Goal: Check status: Check status

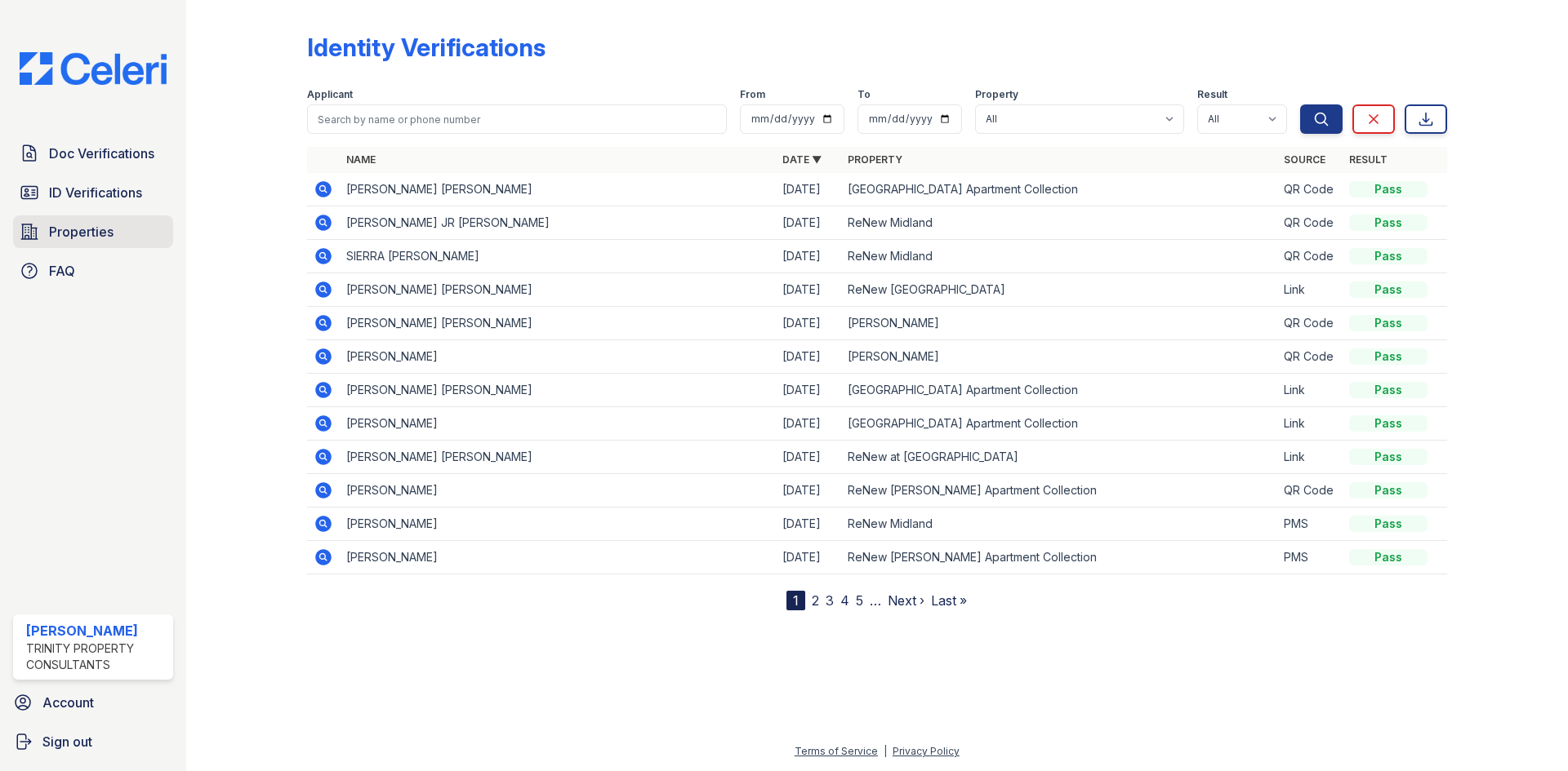
click at [56, 231] on span "Properties" at bounding box center [81, 231] width 65 height 19
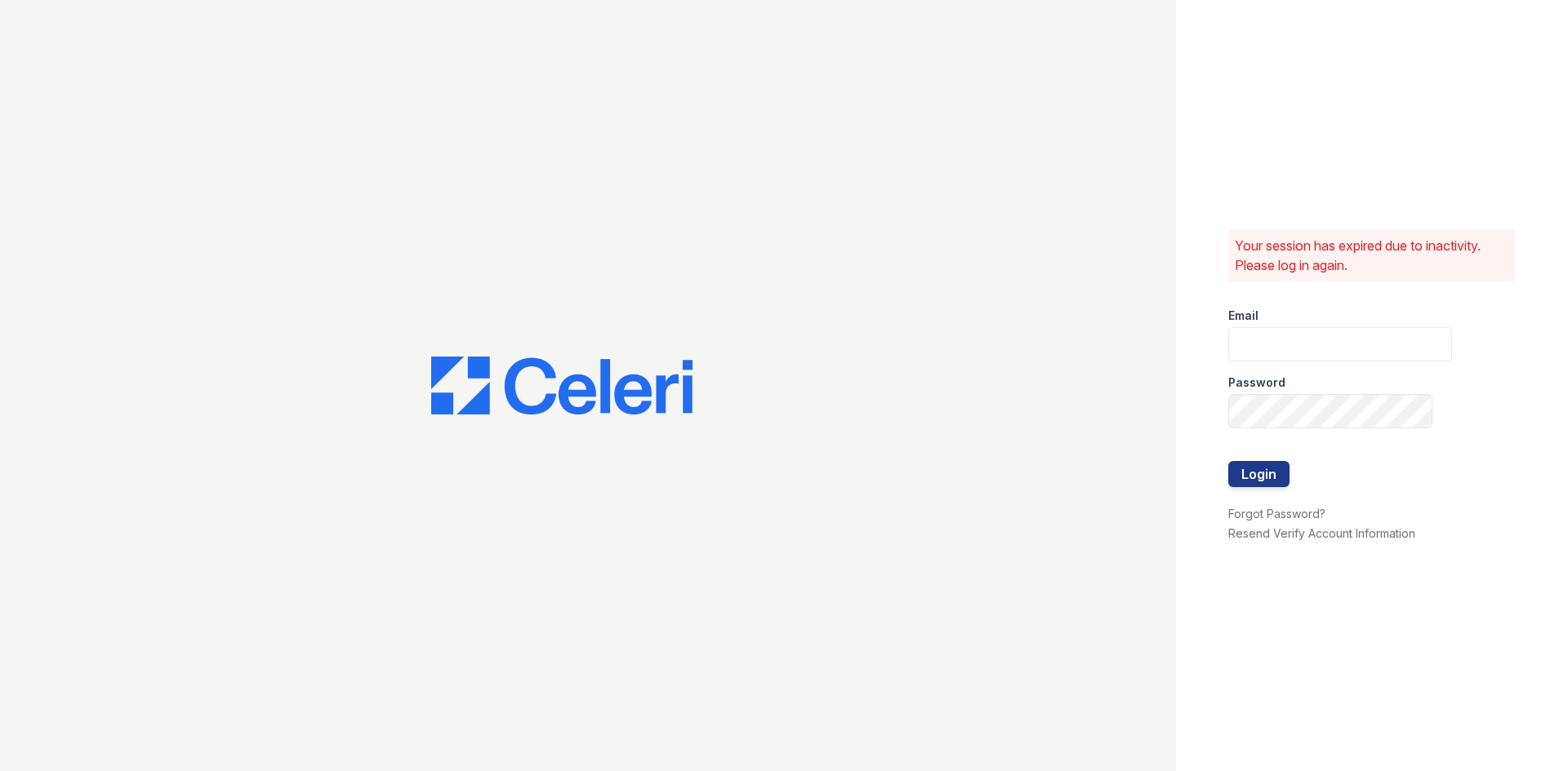
type input "dperez-rodriguez@trinity-pm.com"
click at [1261, 462] on button "Login" at bounding box center [1259, 474] width 61 height 26
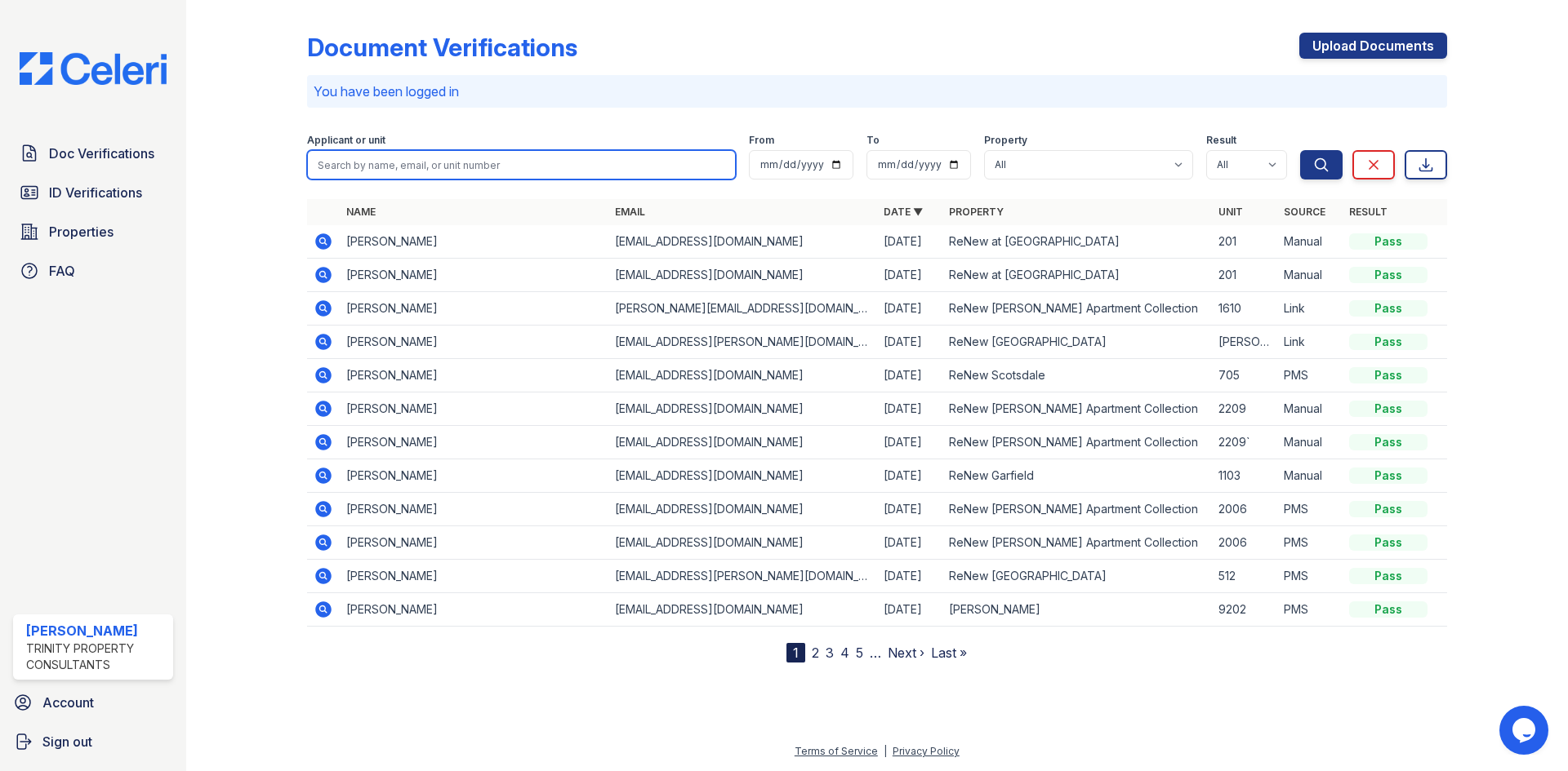
click at [467, 170] on input "search" at bounding box center [521, 164] width 429 height 29
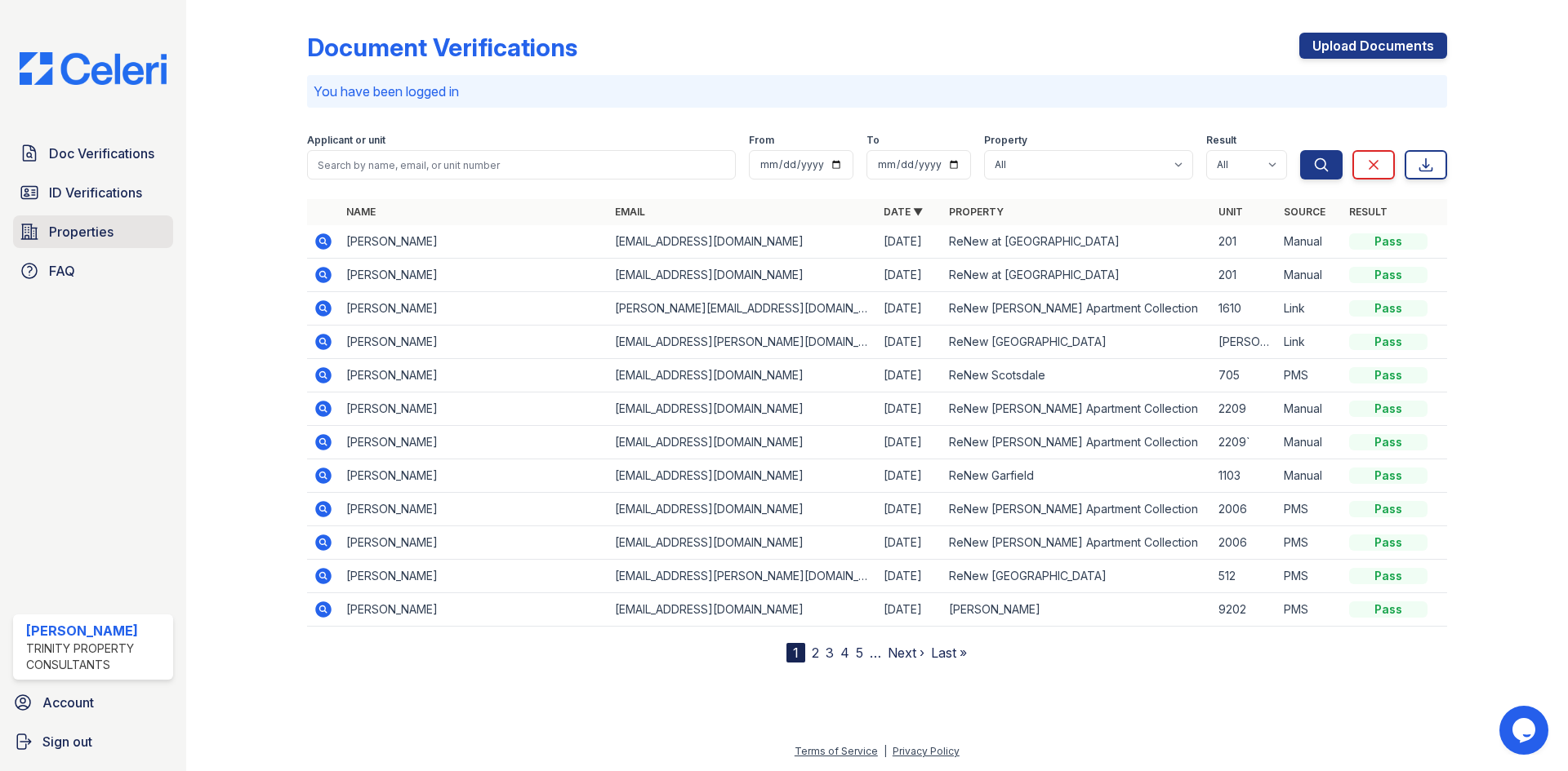
click at [59, 243] on link "Properties" at bounding box center [93, 231] width 160 height 33
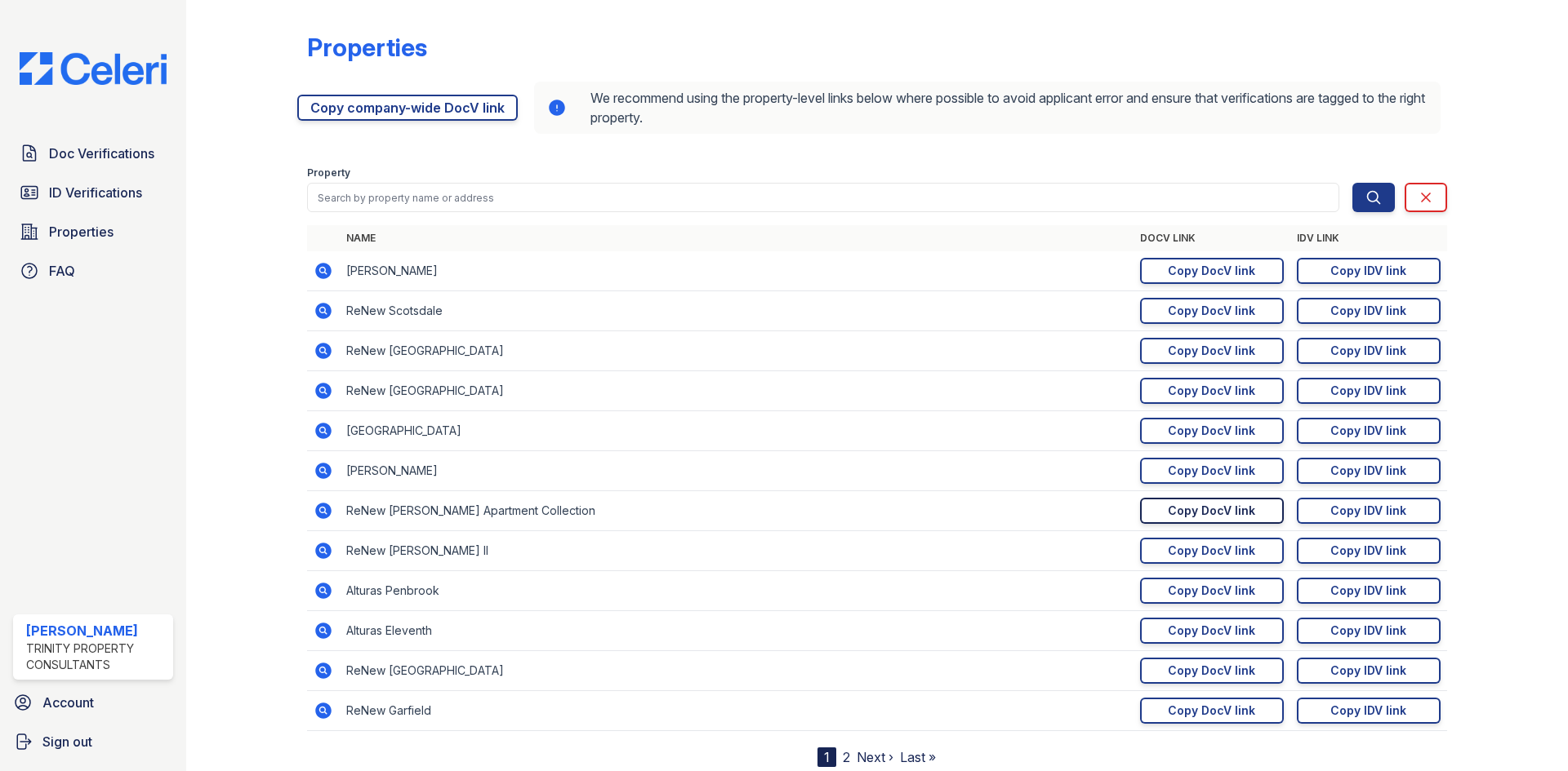
click at [1144, 518] on link "Copy DocV link Copy link" at bounding box center [1212, 511] width 144 height 26
click at [1175, 513] on div "Copy DocV link" at bounding box center [1212, 510] width 88 height 16
click at [99, 162] on span "Doc Verifications" at bounding box center [101, 153] width 105 height 19
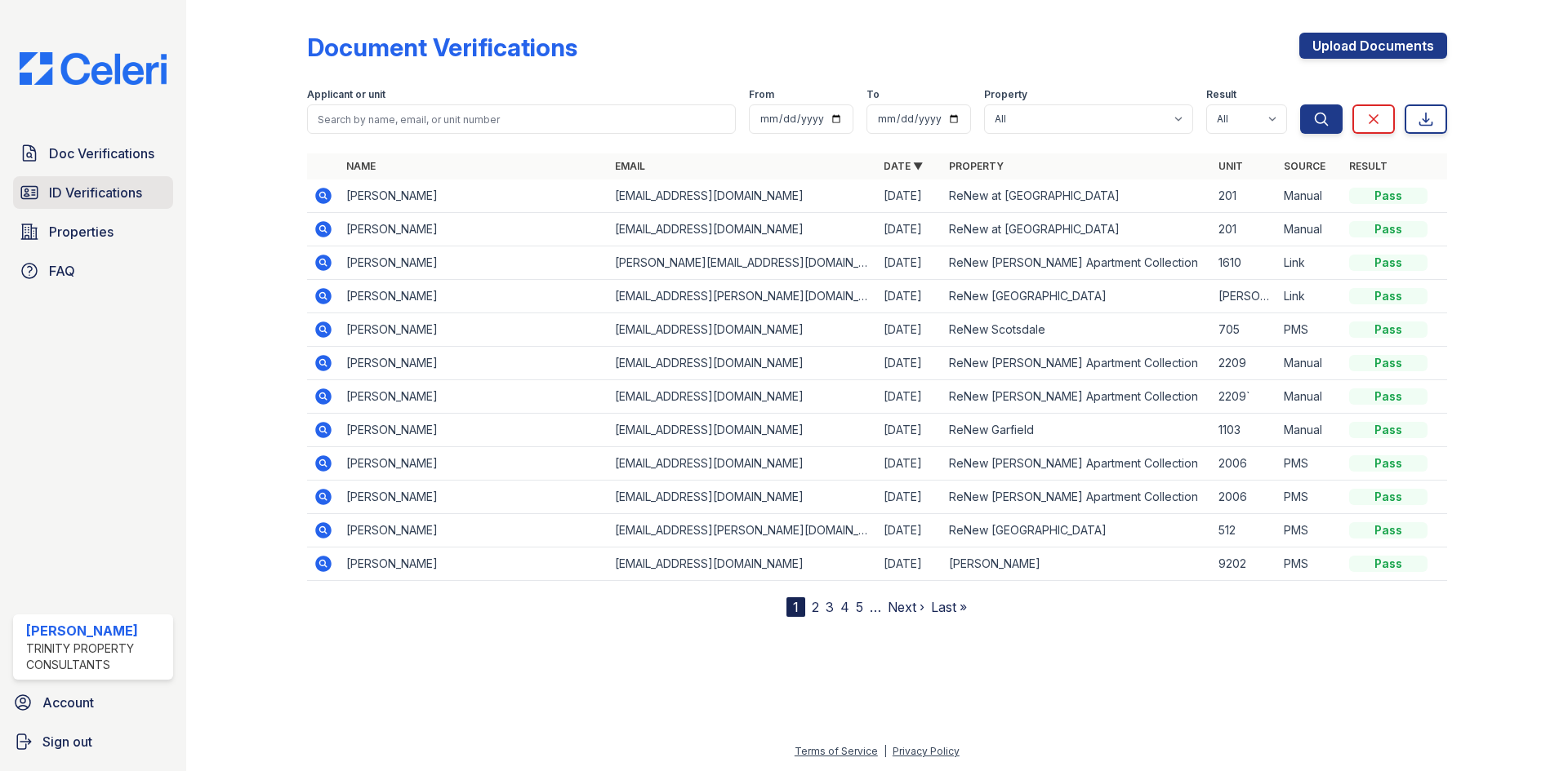
click at [97, 180] on link "ID Verifications" at bounding box center [93, 192] width 160 height 33
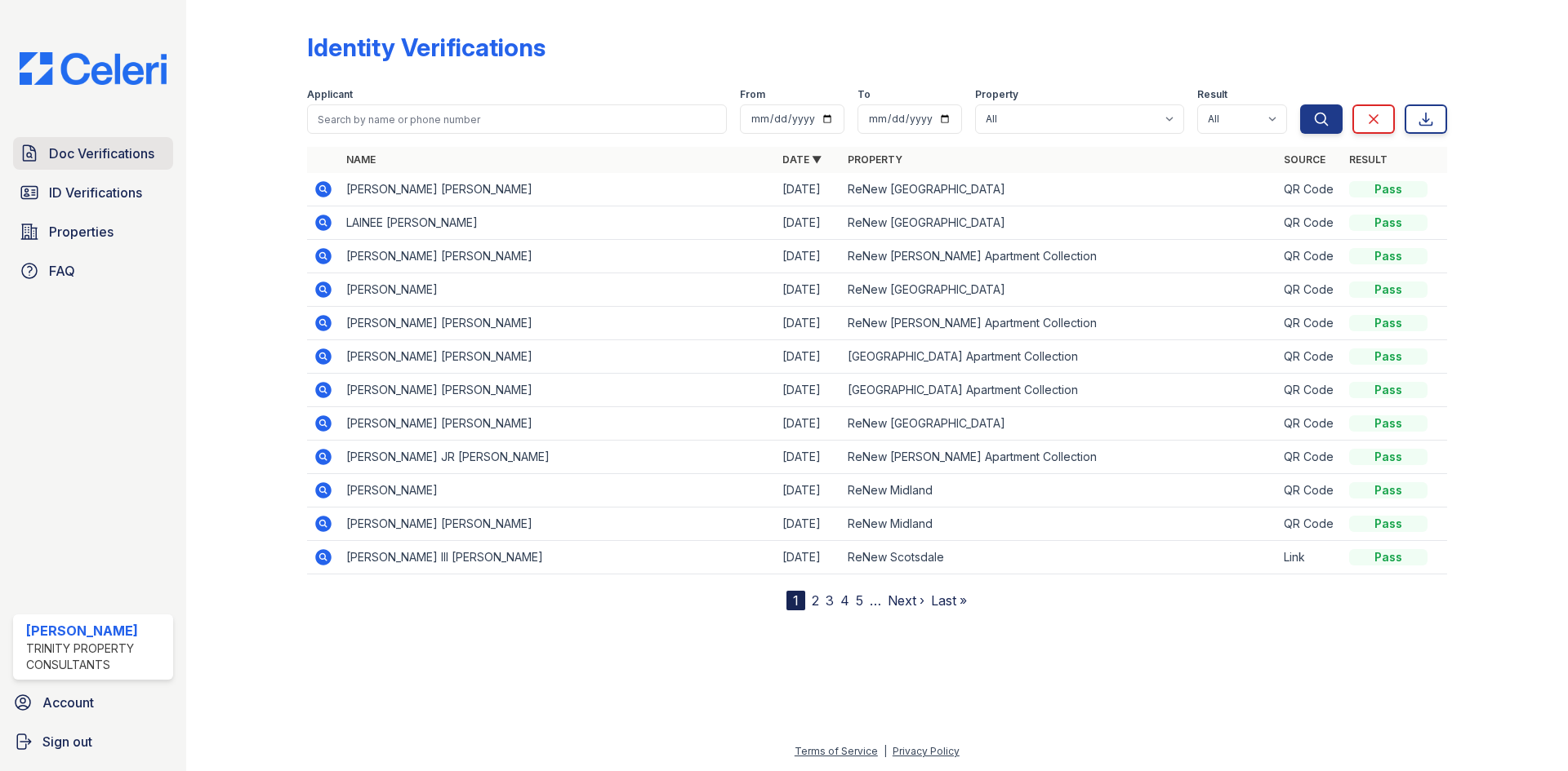
click at [101, 159] on span "Doc Verifications" at bounding box center [101, 153] width 105 height 19
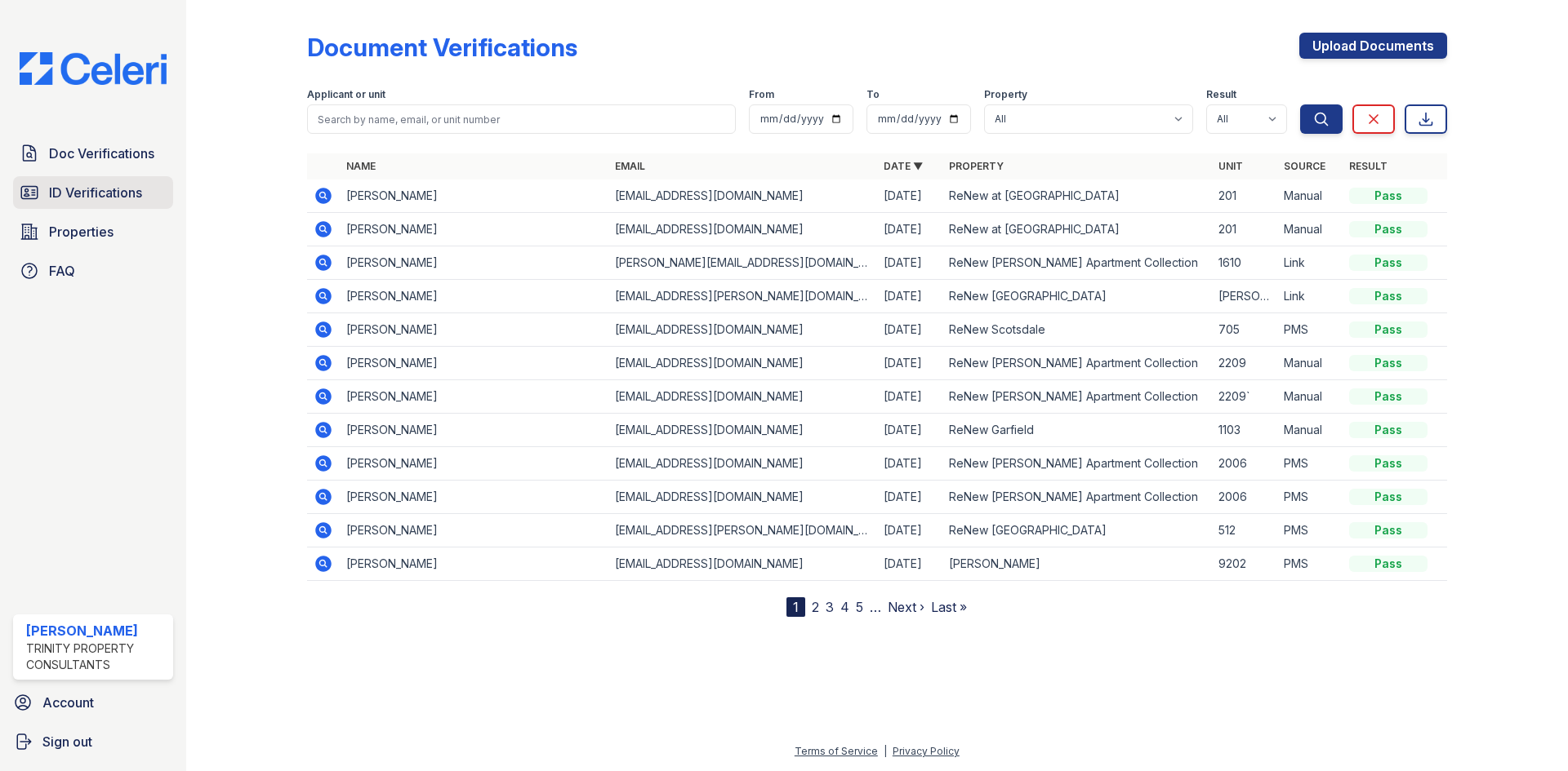
click at [104, 190] on span "ID Verifications" at bounding box center [95, 192] width 93 height 19
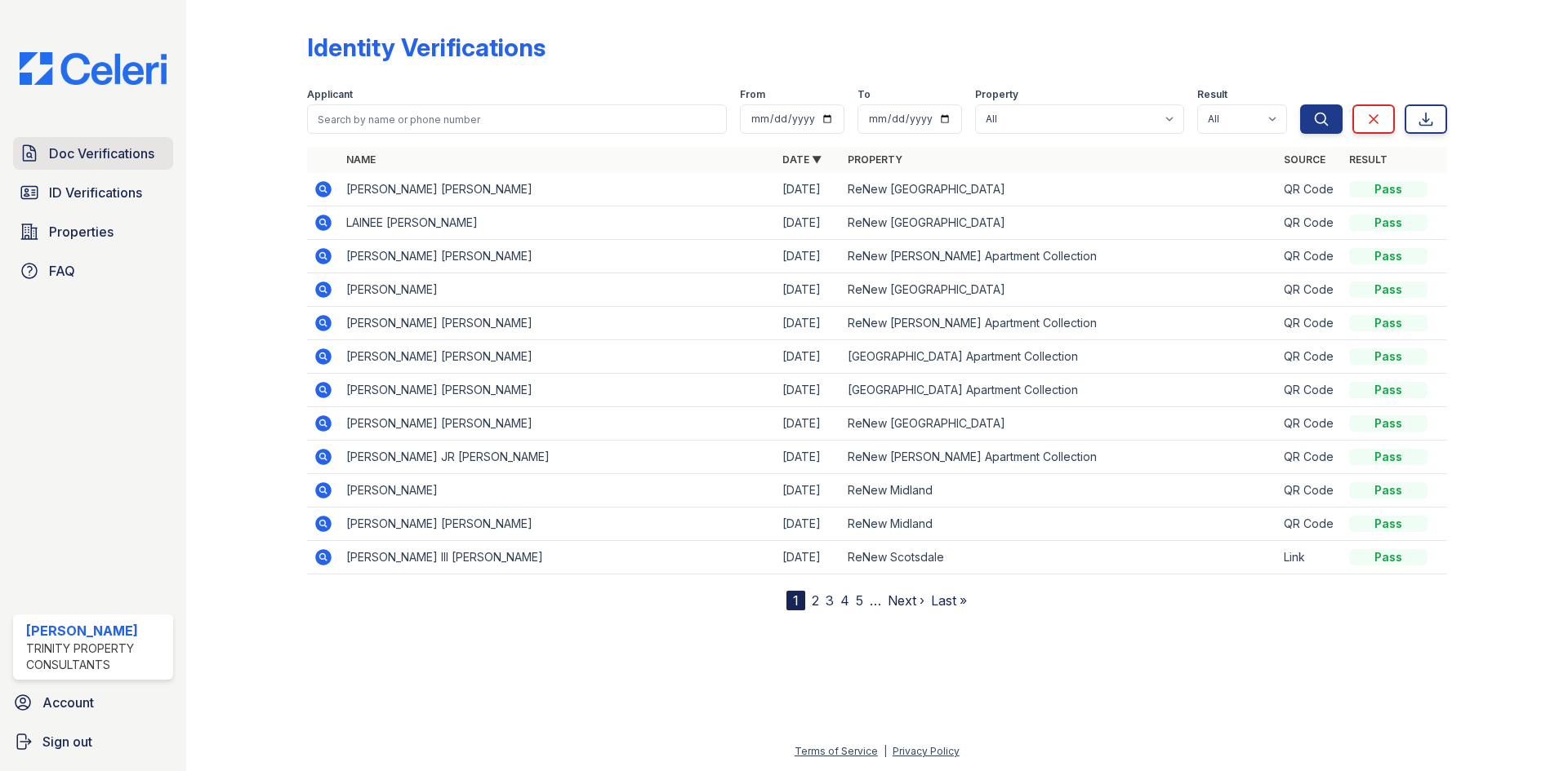
click at [95, 156] on span "Doc Verifications" at bounding box center [101, 153] width 105 height 19
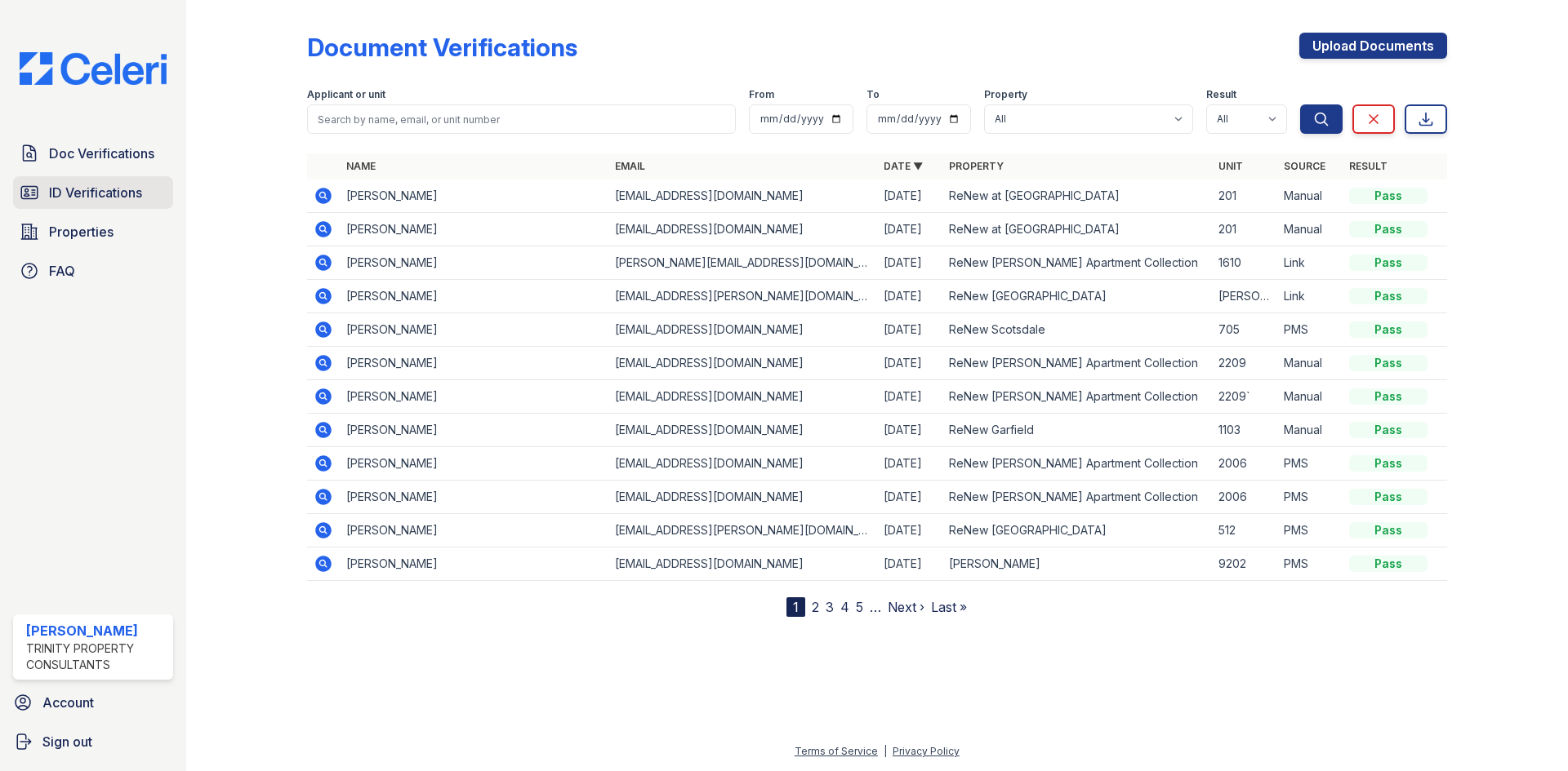
click at [95, 192] on span "ID Verifications" at bounding box center [95, 192] width 93 height 19
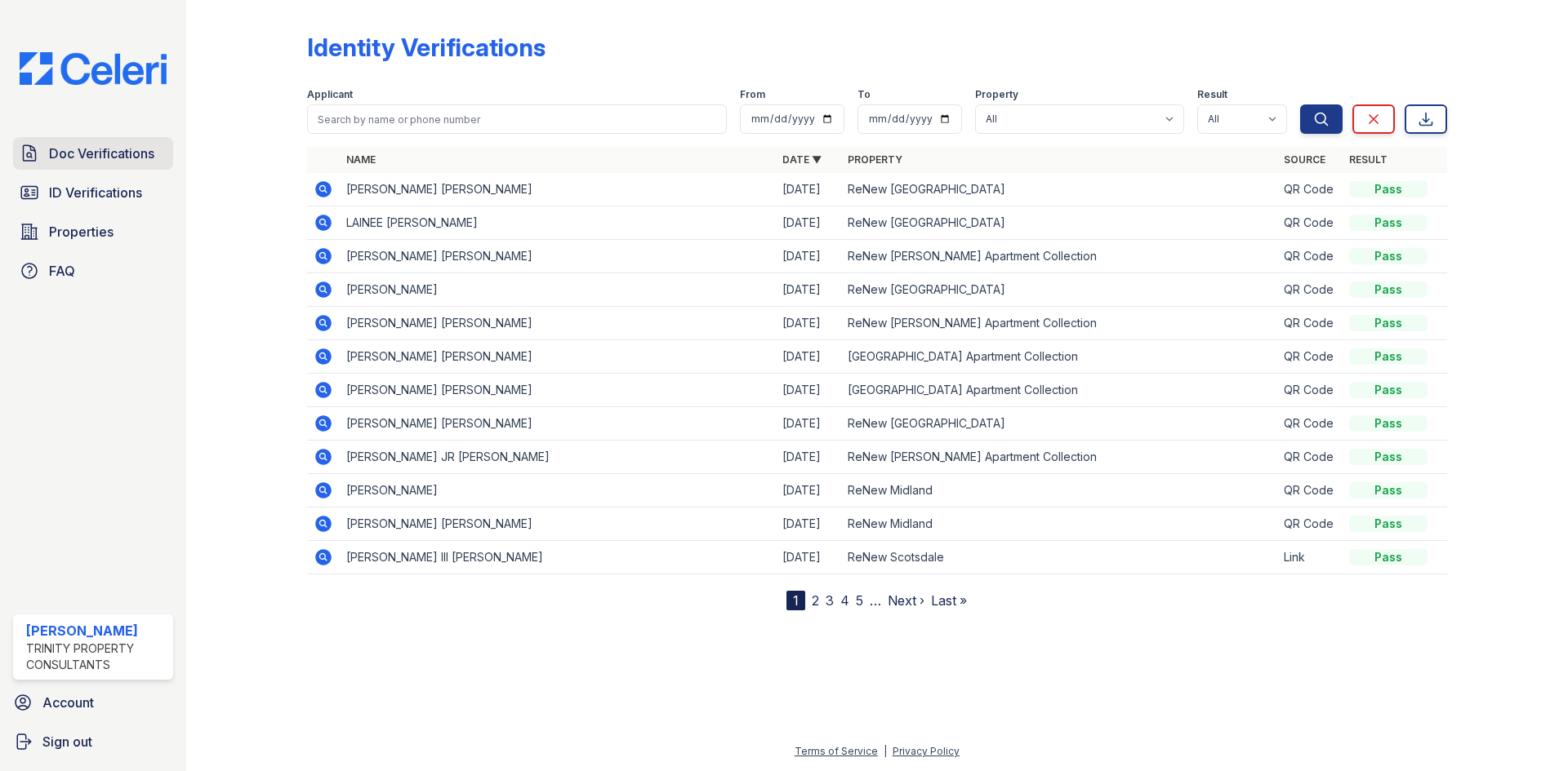
click at [95, 153] on span "Doc Verifications" at bounding box center [101, 153] width 105 height 19
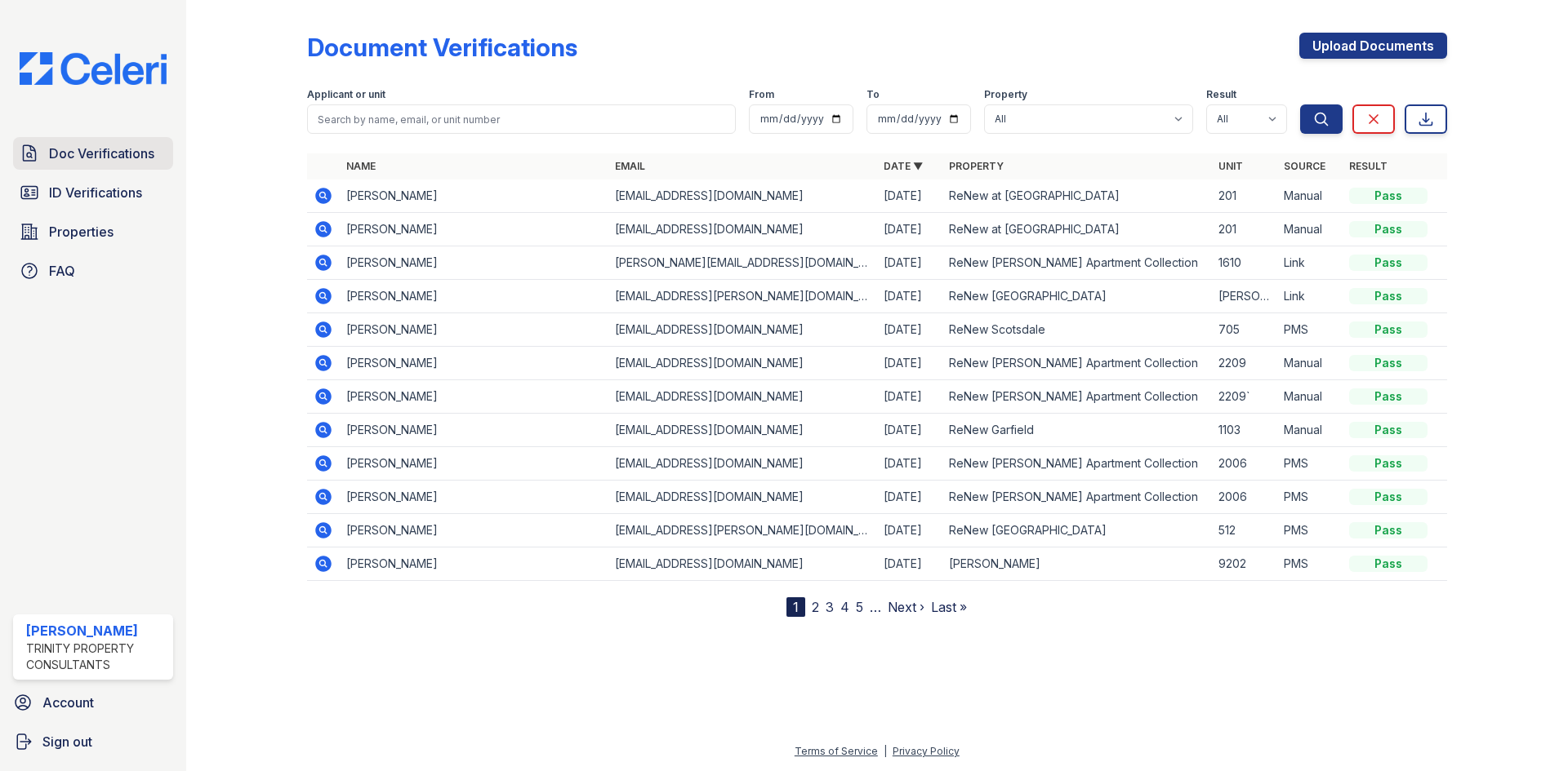
click at [102, 153] on span "Doc Verifications" at bounding box center [101, 153] width 105 height 19
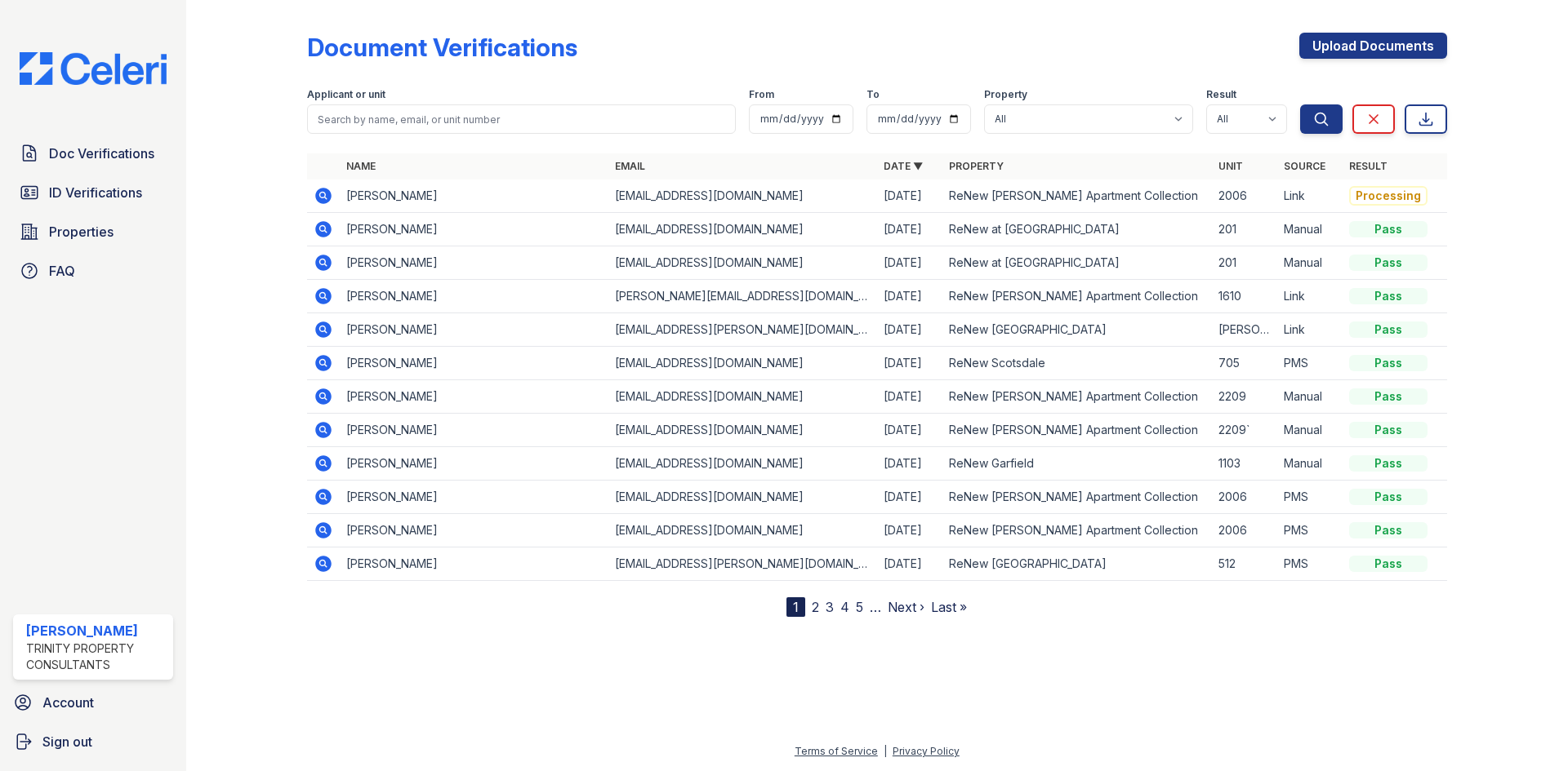
click at [49, 173] on div "Doc Verifications ID Verifications Properties FAQ" at bounding box center [93, 212] width 173 height 150
click at [67, 155] on span "Doc Verifications" at bounding box center [101, 153] width 105 height 19
click at [80, 190] on span "ID Verifications" at bounding box center [95, 192] width 93 height 19
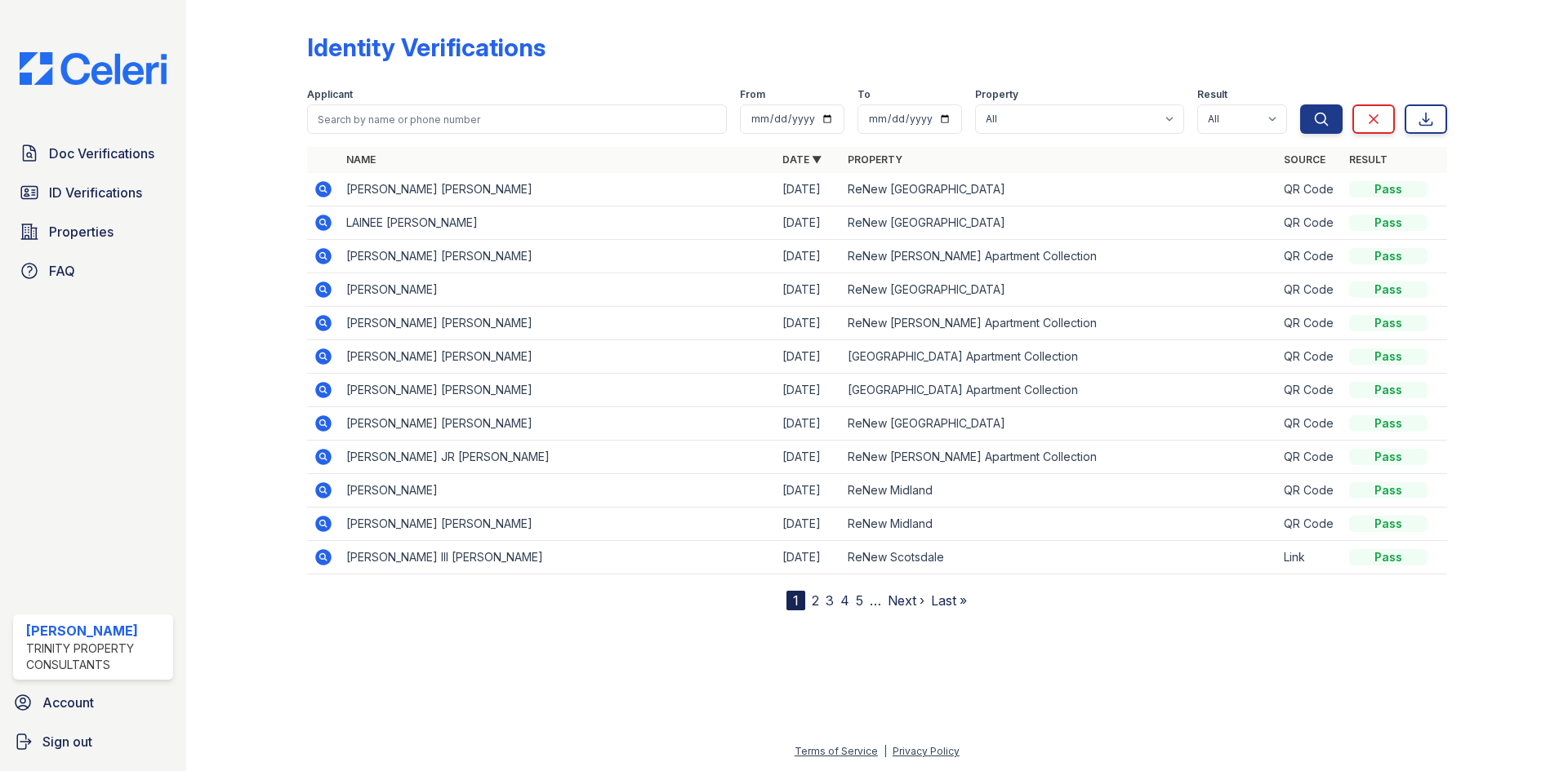
click at [88, 153] on span "Doc Verifications" at bounding box center [101, 153] width 105 height 19
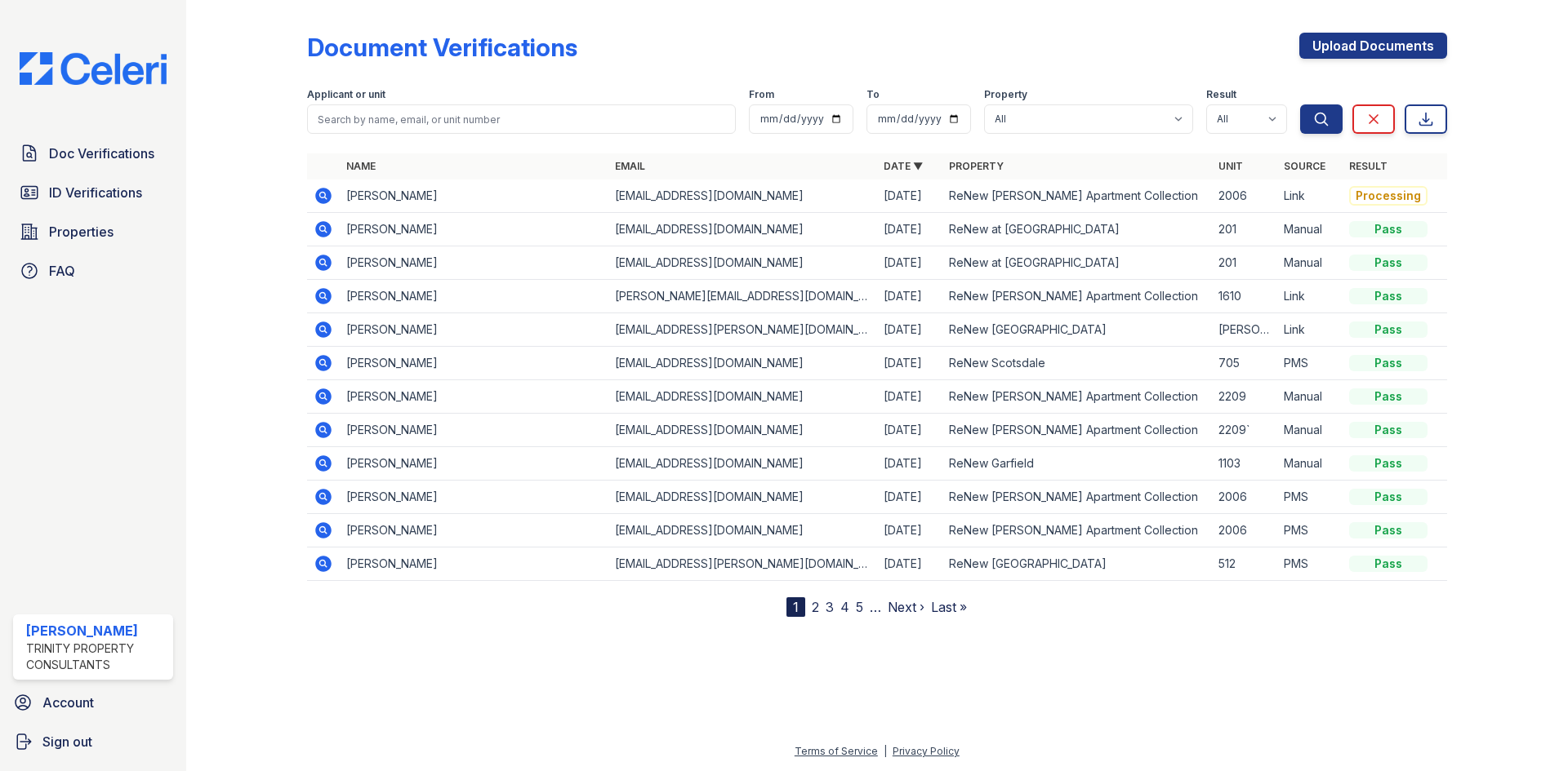
click at [317, 194] on icon at bounding box center [323, 195] width 16 height 16
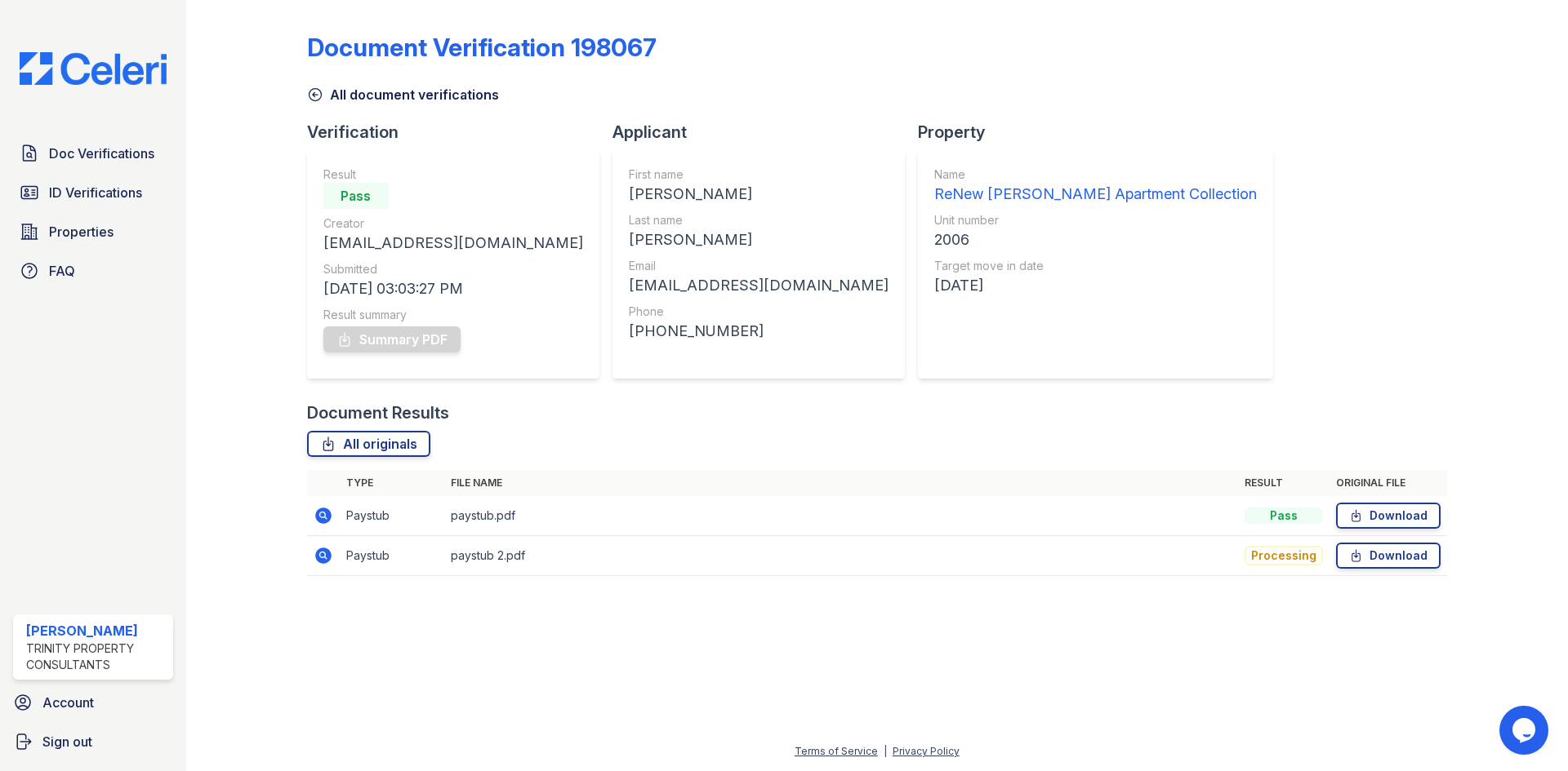
click at [312, 96] on icon at bounding box center [315, 94] width 16 height 16
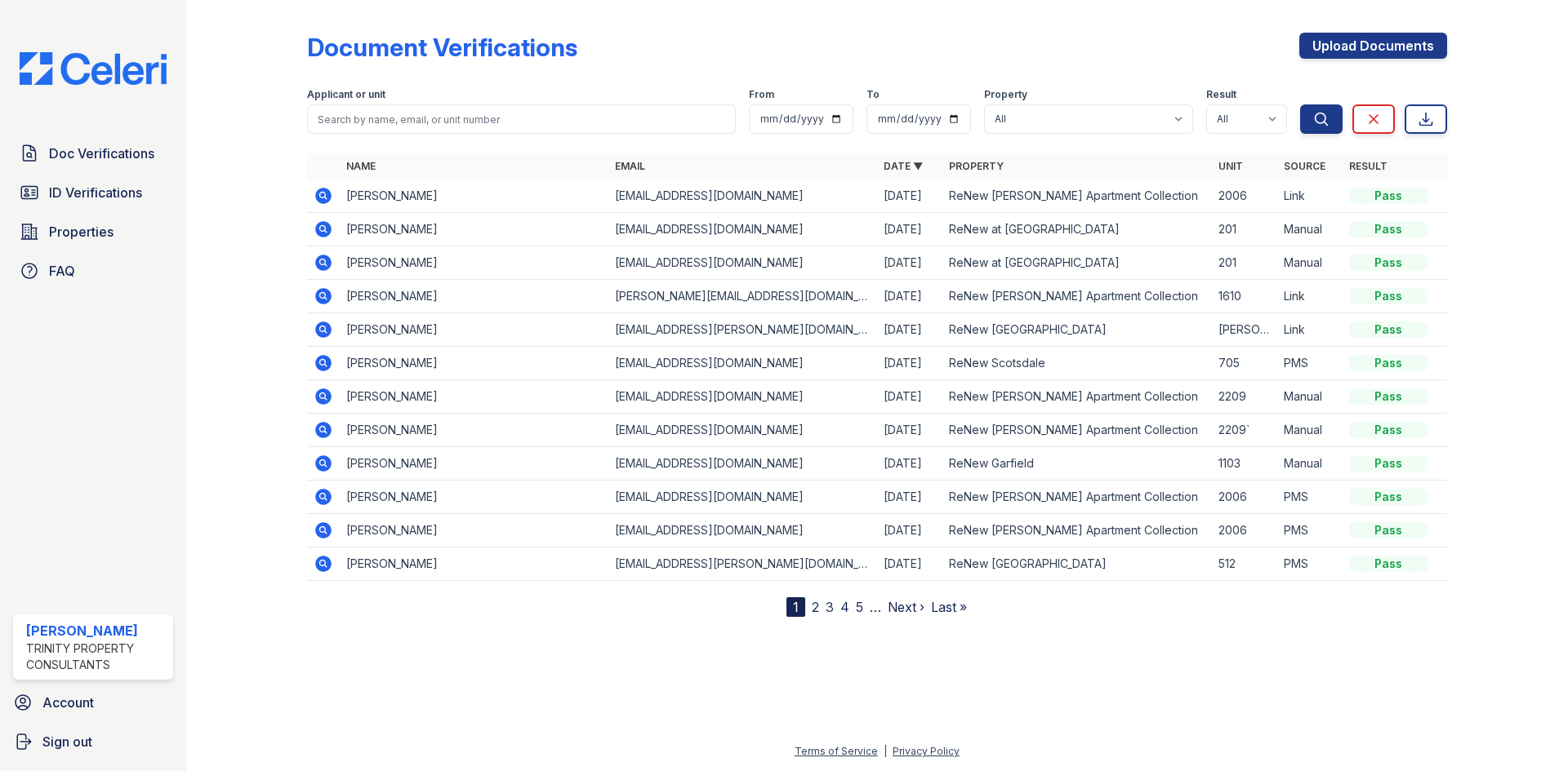
click at [326, 199] on icon at bounding box center [323, 195] width 19 height 19
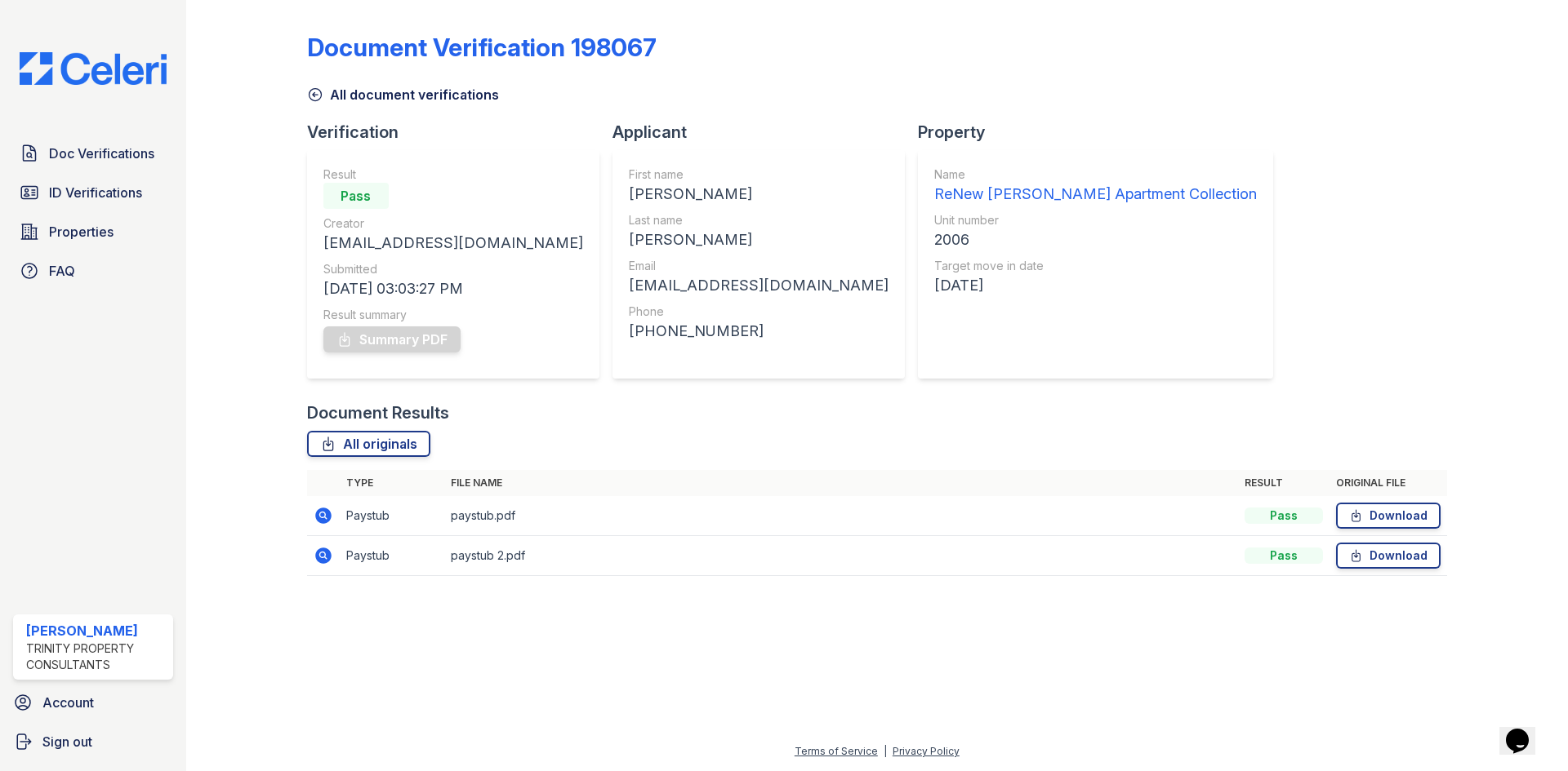
click at [322, 518] on icon at bounding box center [323, 515] width 16 height 16
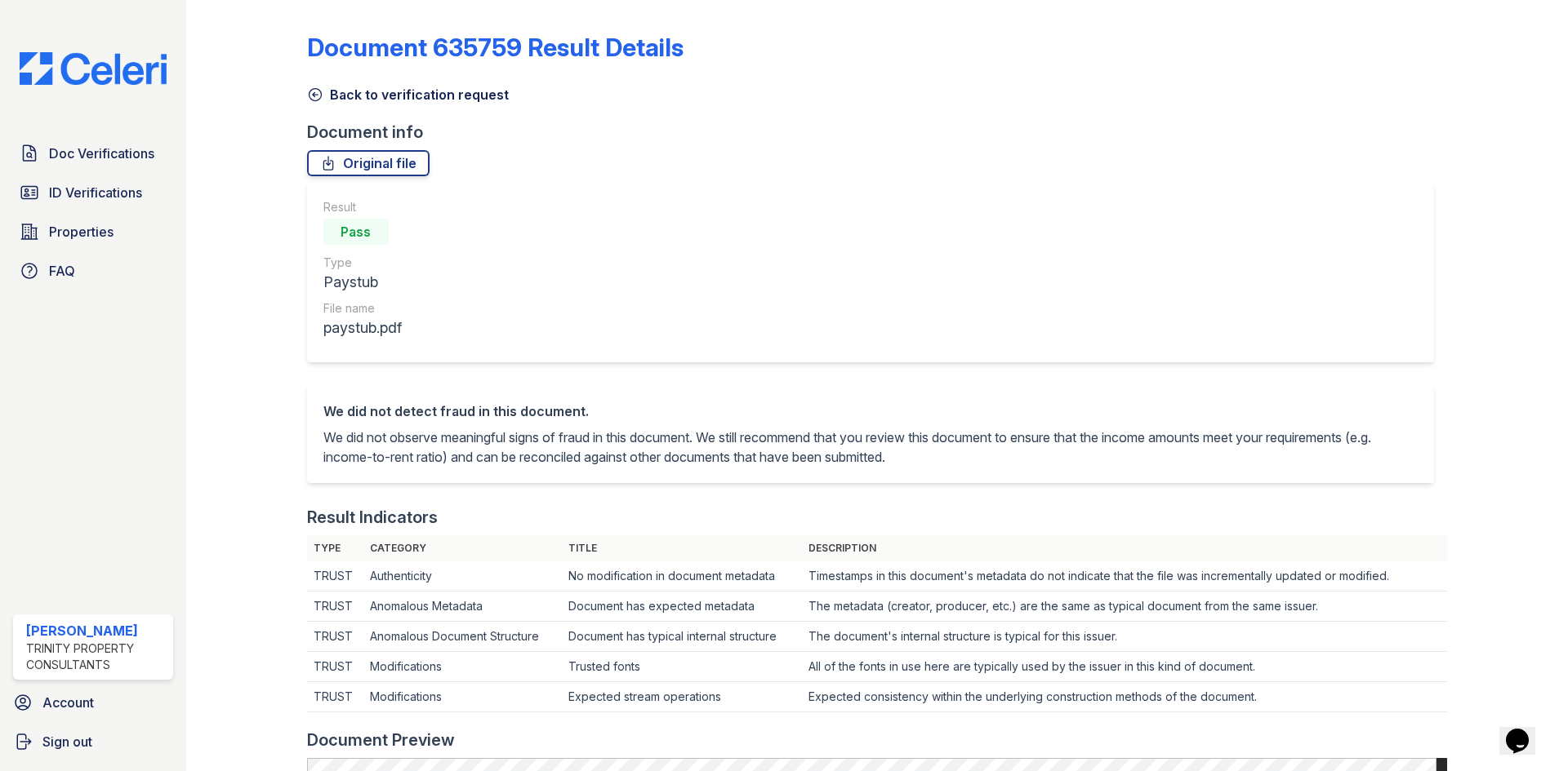
click at [315, 88] on icon at bounding box center [315, 94] width 16 height 16
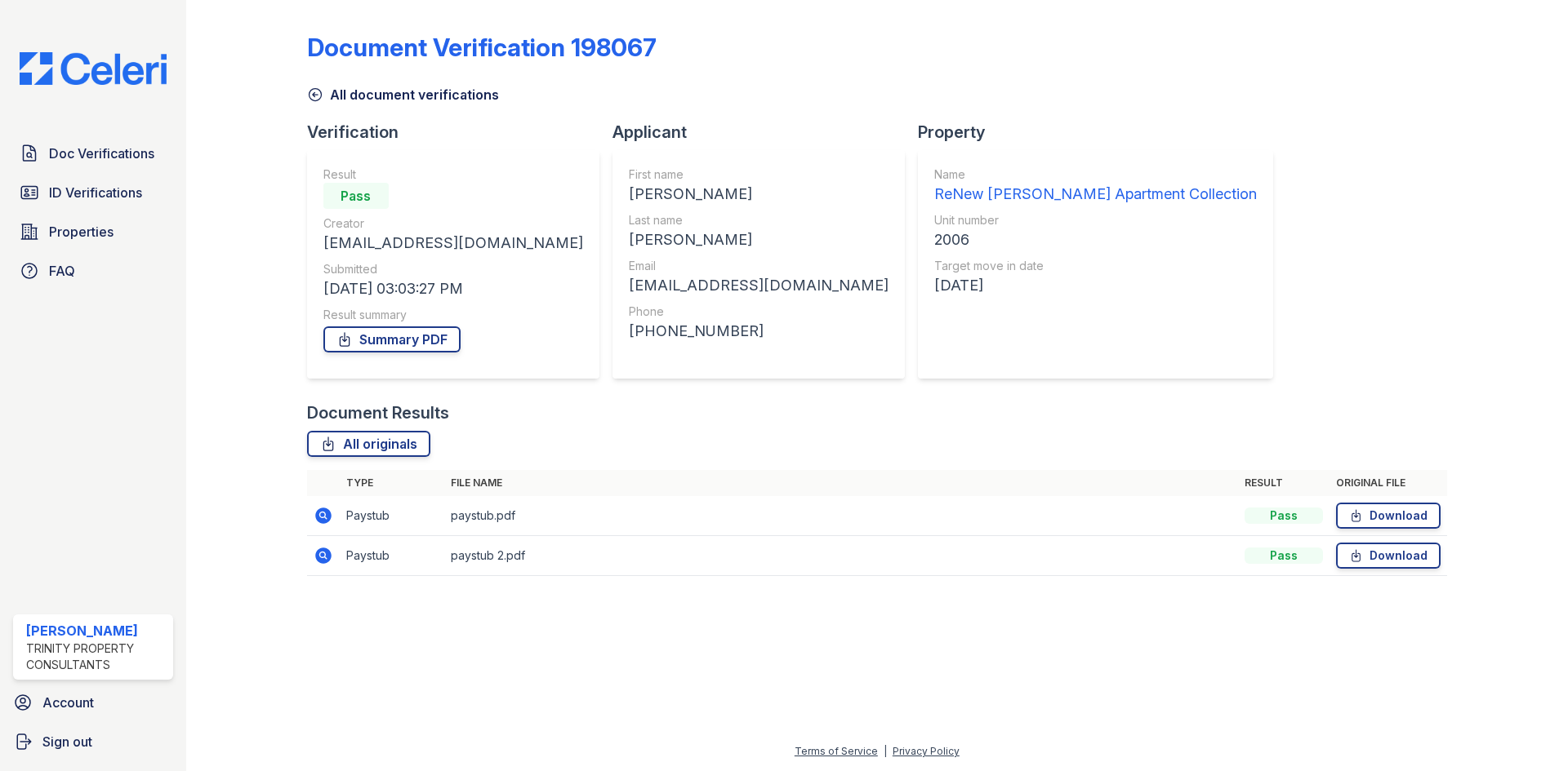
click at [312, 98] on icon at bounding box center [315, 94] width 16 height 16
